Goal: Task Accomplishment & Management: Use online tool/utility

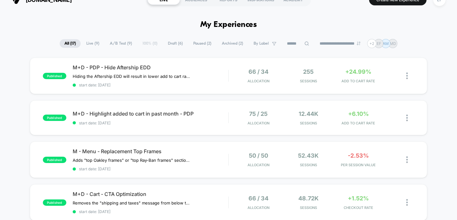
scroll to position [13, 0]
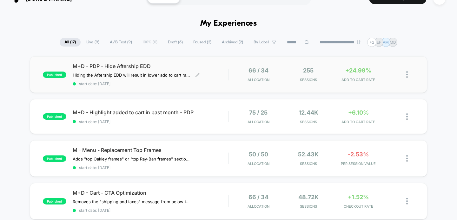
click at [215, 72] on div "M+D - PDP - Hide Aftership EDD Hiding the Aftership EDD will result in lower ad…" at bounding box center [151, 74] width 156 height 23
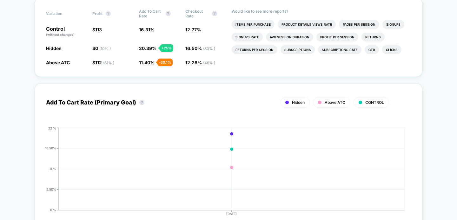
scroll to position [240, 0]
click at [159, 77] on div "Add To Cart Rate (Primary Goal) ? Hidden Above ATC CONTROL Hide [DATE] 0 % 5.50…" at bounding box center [229, 155] width 388 height 156
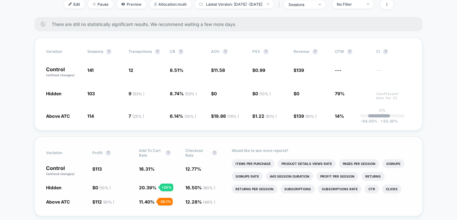
scroll to position [107, 0]
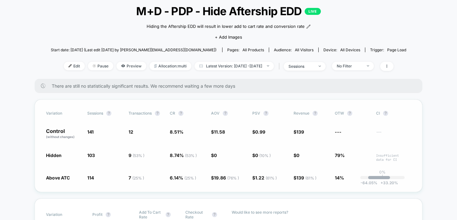
scroll to position [0, 0]
